Goal: Navigation & Orientation: Find specific page/section

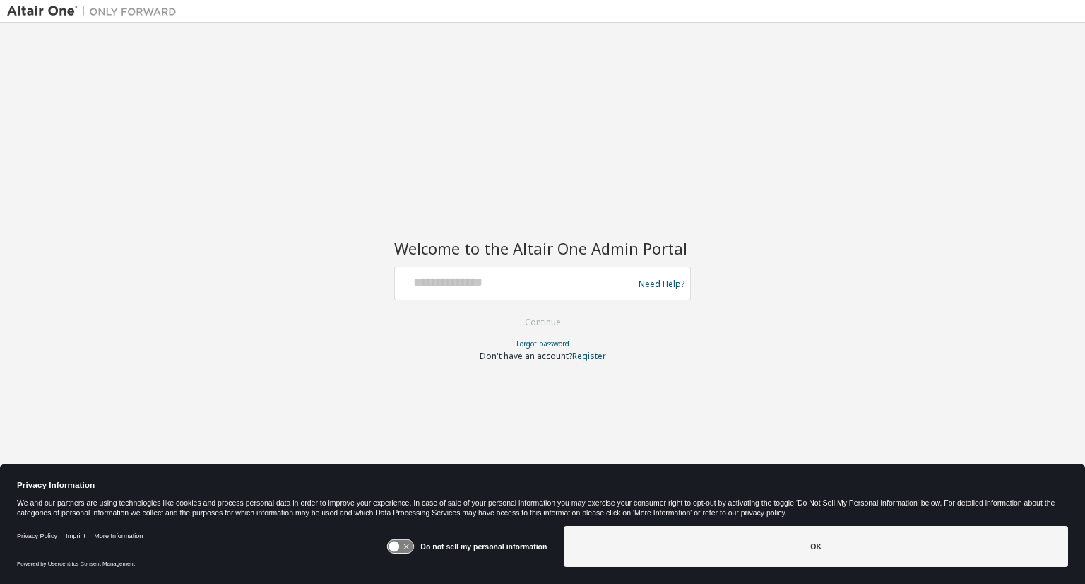
click at [20, 8] on img at bounding box center [95, 11] width 177 height 14
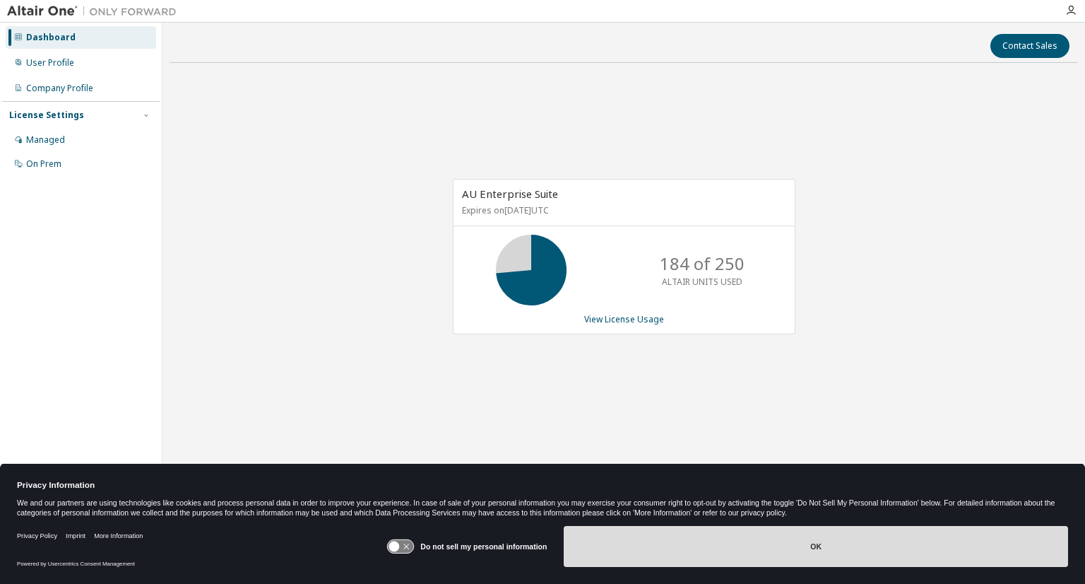
click at [814, 549] on button "OK" at bounding box center [816, 546] width 504 height 41
